Goal: Use online tool/utility: Utilize a website feature to perform a specific function

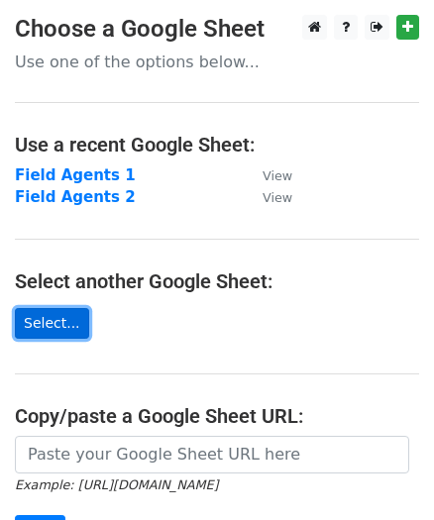
click at [61, 320] on link "Select..." at bounding box center [52, 323] width 74 height 31
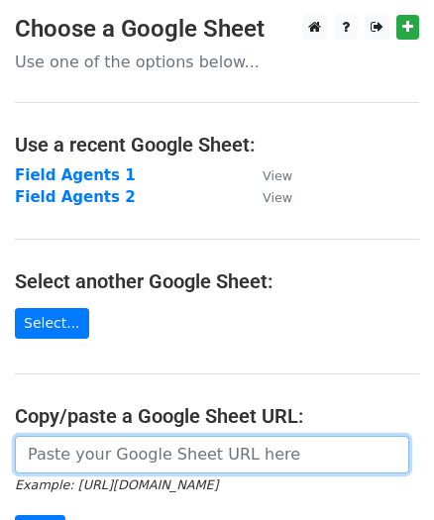
click at [118, 449] on input "url" at bounding box center [212, 455] width 394 height 38
paste input "https://docs.google.com/spreadsheets/d/1rs0L9w4WrSCSIGhSZTXx1W2E5DlZSXctsKrVloy…"
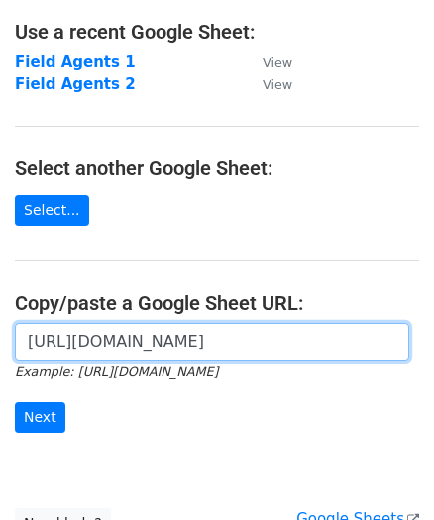
scroll to position [139, 0]
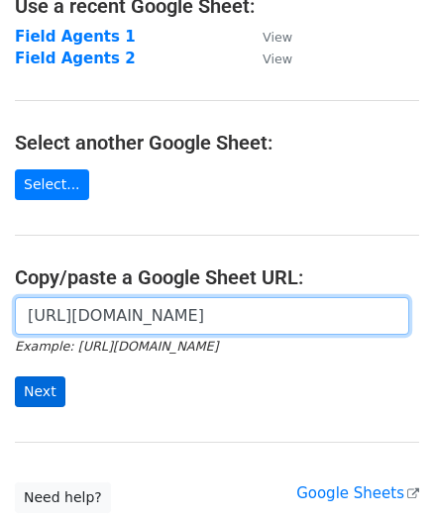
type input "https://docs.google.com/spreadsheets/d/1rs0L9w4WrSCSIGhSZTXx1W2E5DlZSXctsKrVloy…"
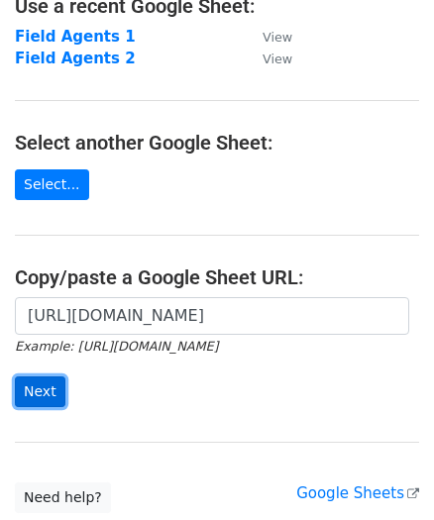
scroll to position [0, 0]
click at [44, 390] on input "Next" at bounding box center [40, 391] width 51 height 31
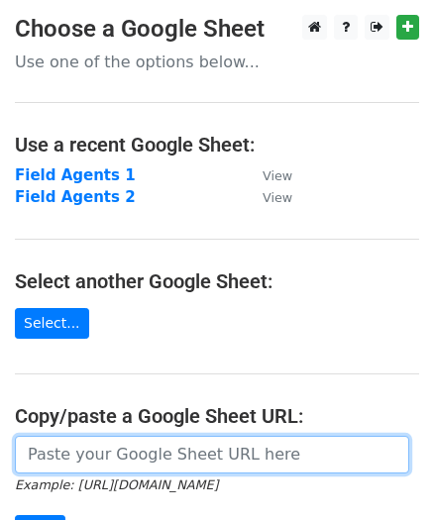
click at [157, 449] on input "url" at bounding box center [212, 455] width 394 height 38
paste input "[URL][DOMAIN_NAME]"
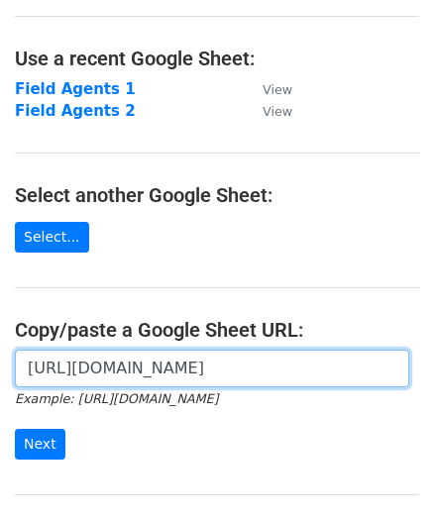
scroll to position [225, 0]
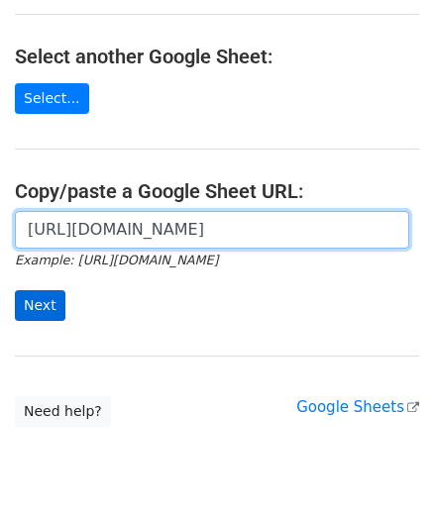
type input "https://docs.google.com/spreadsheets/d/1rs0L9w4WrSCSIGhSZTXx1W2E5DlZSXctsKrVloy…"
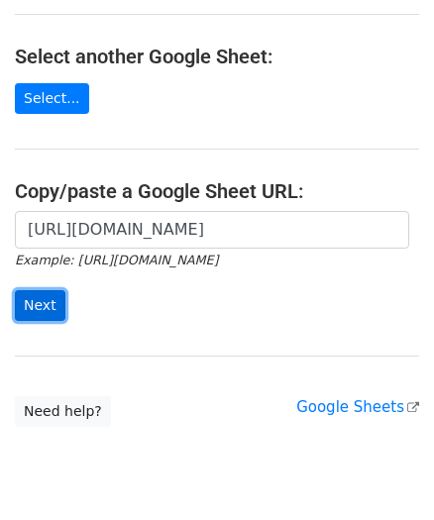
scroll to position [0, 0]
click at [40, 307] on input "Next" at bounding box center [40, 305] width 51 height 31
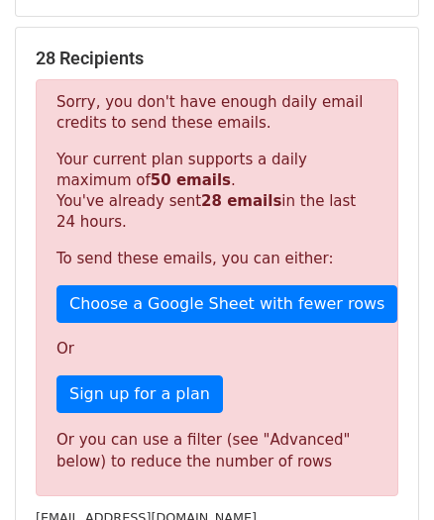
scroll to position [344, 0]
